Goal: Task Accomplishment & Management: Complete application form

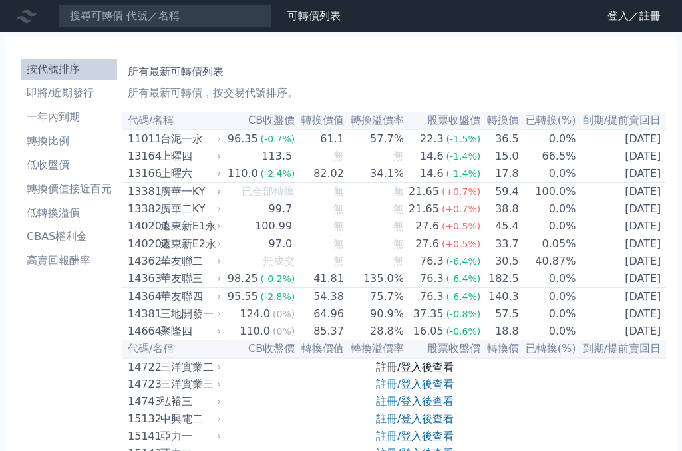
click at [435, 373] on link "註冊/登入後查看" at bounding box center [415, 367] width 78 height 13
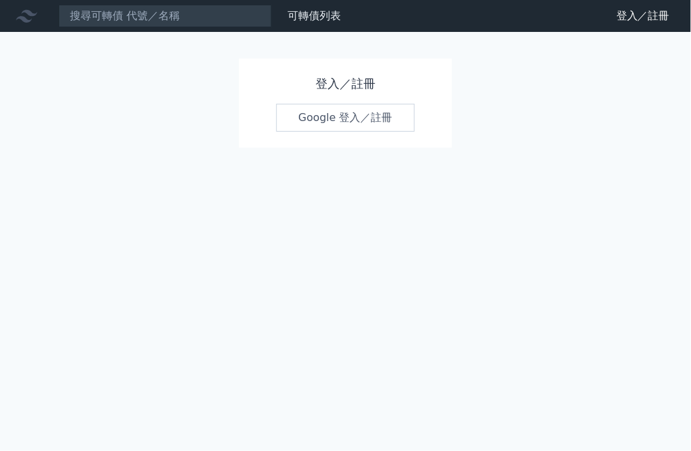
click at [357, 118] on link "Google 登入／註冊" at bounding box center [345, 118] width 138 height 28
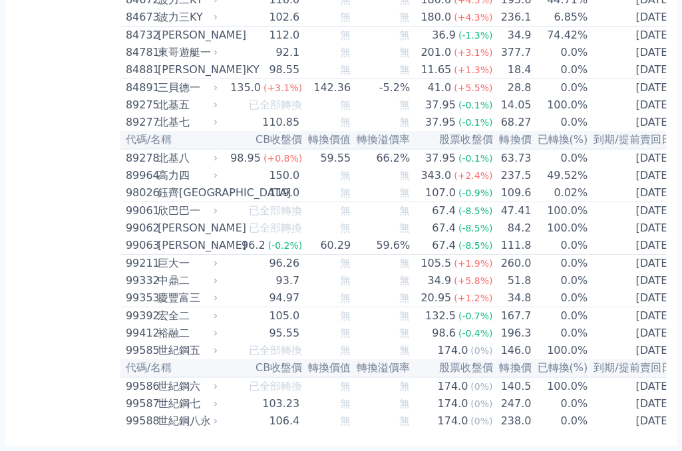
scroll to position [7833, 0]
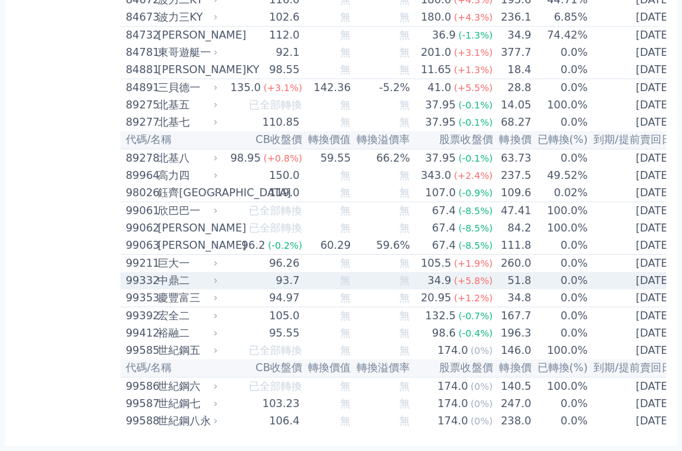
click at [174, 273] on div "中鼎二" at bounding box center [186, 281] width 57 height 16
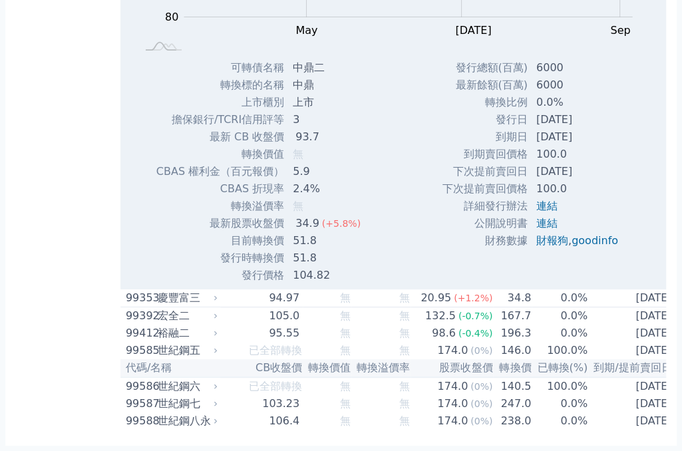
scroll to position [8135, 0]
